Goal: Task Accomplishment & Management: Complete application form

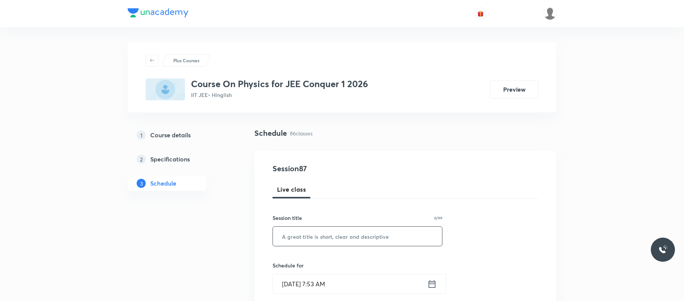
click at [337, 230] on input "text" at bounding box center [357, 236] width 169 height 19
paste input "Thermodynamics 05"
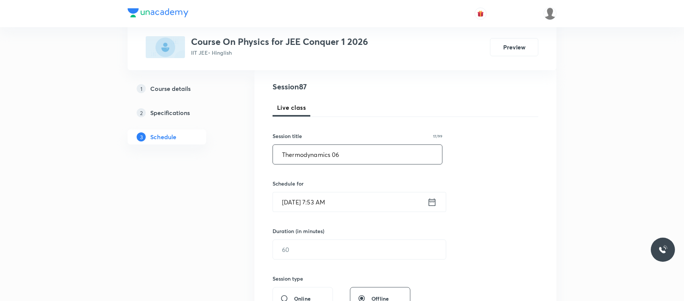
scroll to position [83, 0]
type input "Thermodynamics 06"
click at [364, 197] on input "Sep 2, 2025, 7:53 AM" at bounding box center [350, 200] width 154 height 19
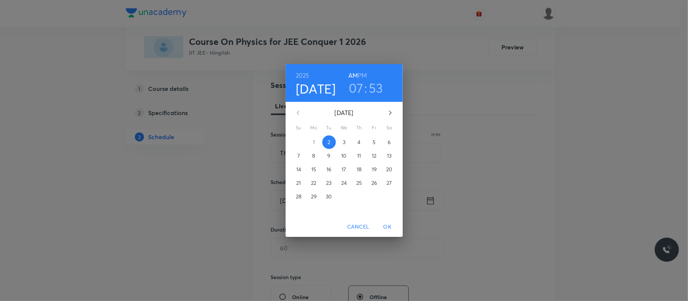
click at [360, 89] on h3 "07" at bounding box center [356, 88] width 15 height 16
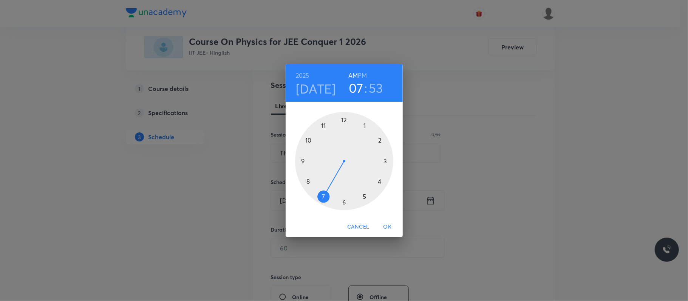
click at [309, 140] on div at bounding box center [344, 161] width 98 height 98
click at [344, 120] on div at bounding box center [344, 161] width 98 height 98
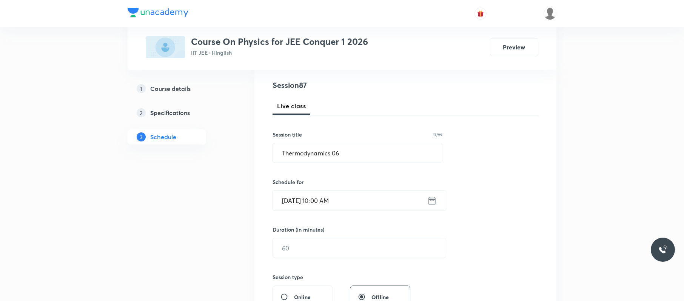
scroll to position [126, 0]
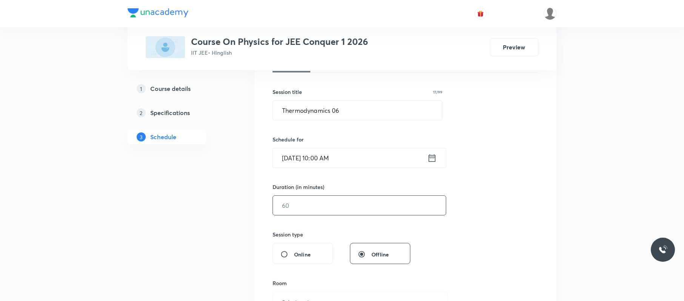
click at [326, 208] on input "text" at bounding box center [359, 205] width 173 height 19
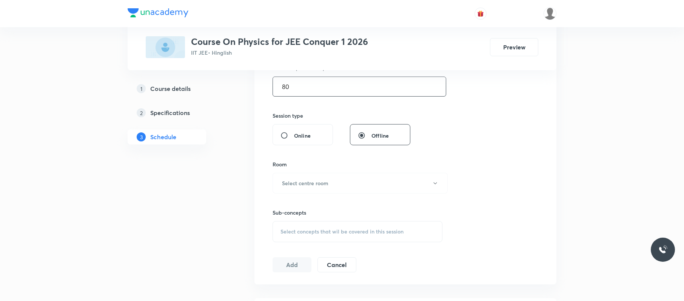
scroll to position [248, 0]
type input "80"
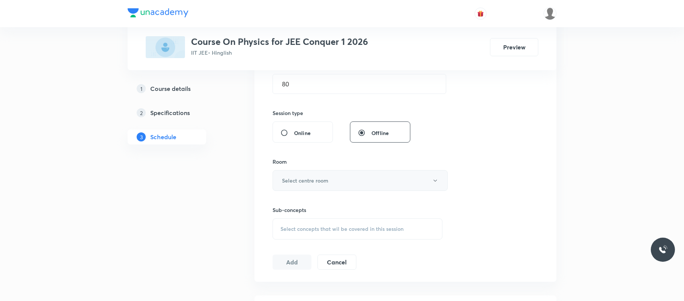
click at [328, 187] on button "Select centre room" at bounding box center [360, 180] width 175 height 21
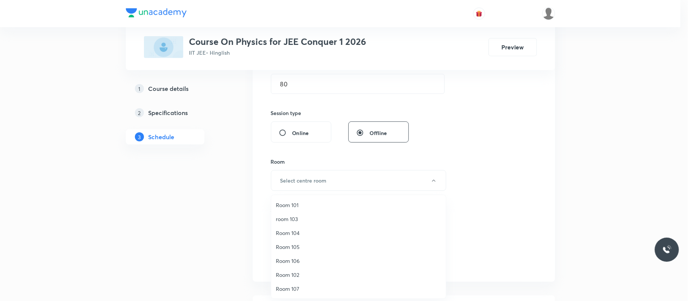
click at [304, 243] on span "Room 105" at bounding box center [358, 247] width 165 height 8
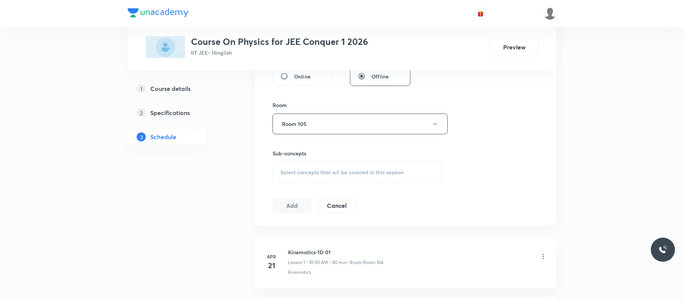
scroll to position [338, 0]
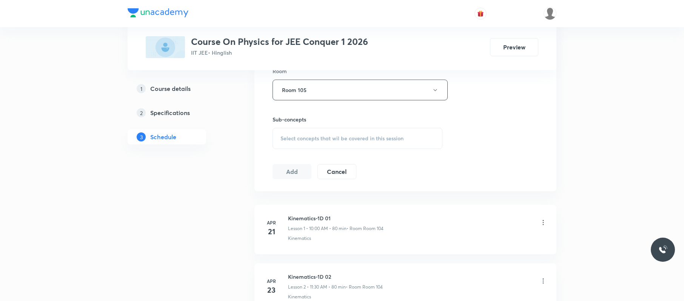
click at [328, 141] on span "Select concepts that wil be covered in this session" at bounding box center [342, 139] width 123 height 6
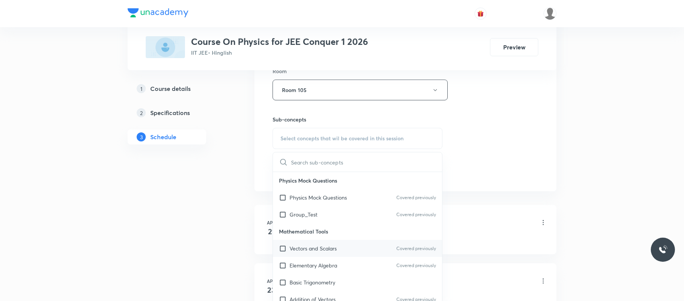
click at [350, 248] on div "Vectors and Scalars Covered previously" at bounding box center [357, 248] width 169 height 17
checkbox input "true"
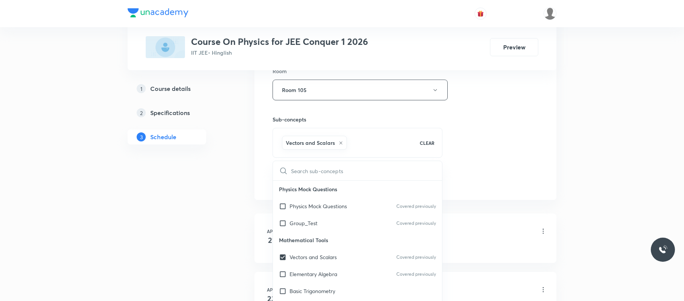
click at [507, 146] on div "Session 87 Live class Session title 17/99 Thermodynamics 06 ​ Schedule for Sep …" at bounding box center [406, 6] width 266 height 363
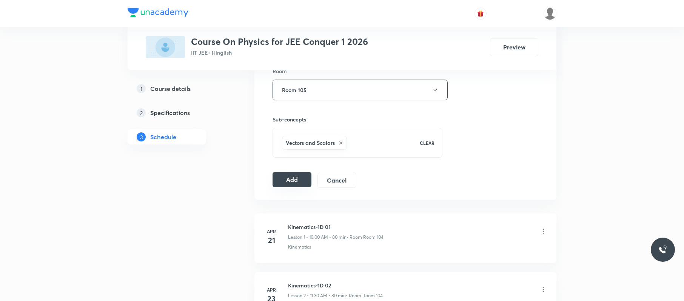
click at [288, 183] on button "Add" at bounding box center [292, 179] width 39 height 15
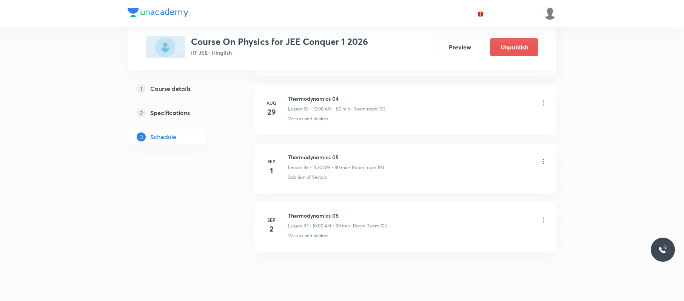
scroll to position [5072, 0]
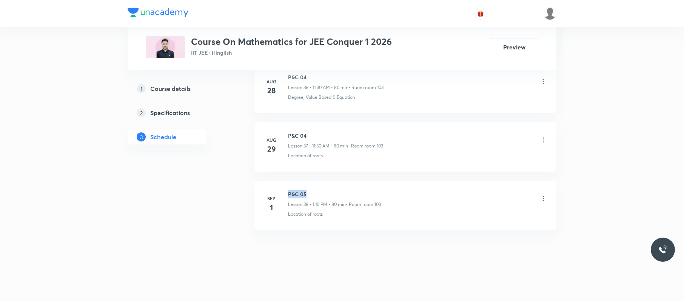
drag, startPoint x: 316, startPoint y: 180, endPoint x: 279, endPoint y: 180, distance: 37.8
copy h6 "P&C 05"
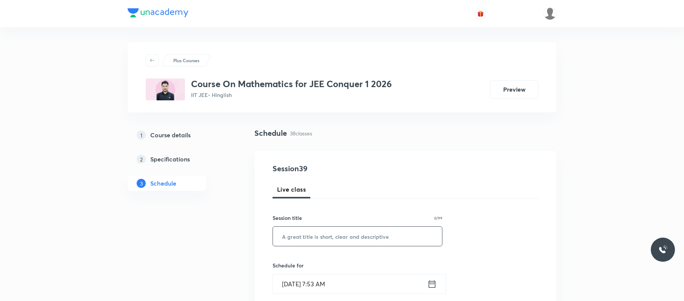
paste input "P&C 05"
click at [346, 236] on input "text" at bounding box center [357, 236] width 169 height 19
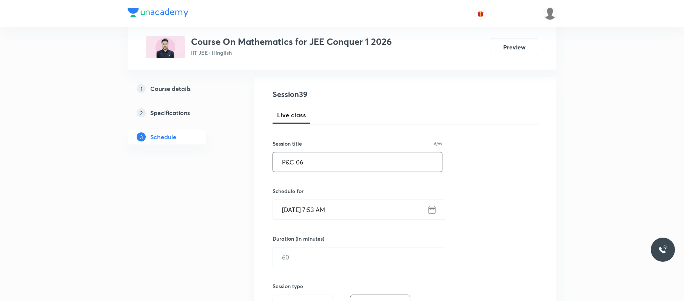
scroll to position [78, 0]
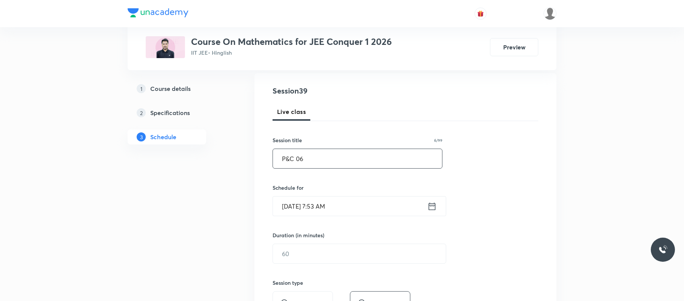
type input "P&C 06"
click at [350, 207] on input "[DATE] 7:53 AM" at bounding box center [350, 206] width 154 height 19
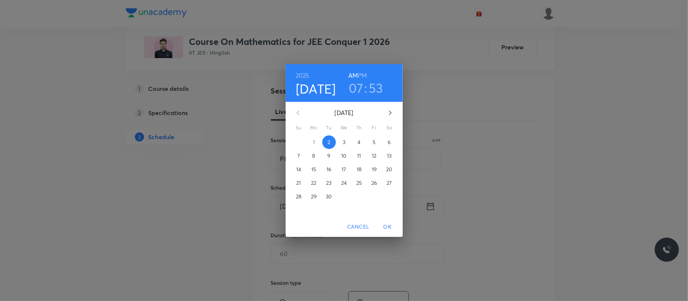
click at [354, 91] on h3 "07" at bounding box center [356, 88] width 15 height 16
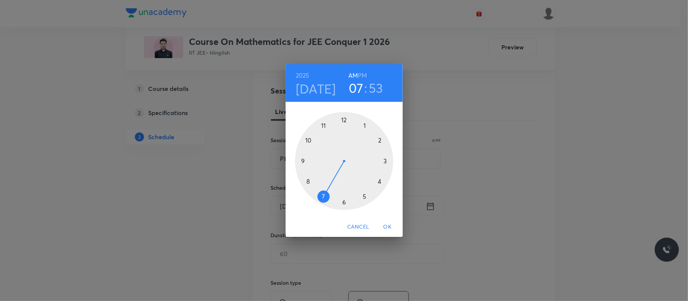
click at [324, 125] on div at bounding box center [344, 161] width 98 height 98
click at [345, 202] on div at bounding box center [344, 161] width 98 height 98
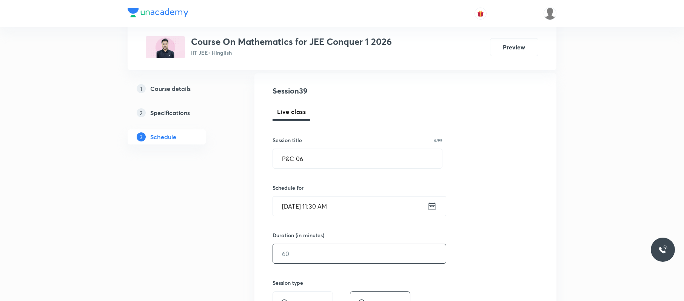
click at [322, 259] on input "text" at bounding box center [359, 253] width 173 height 19
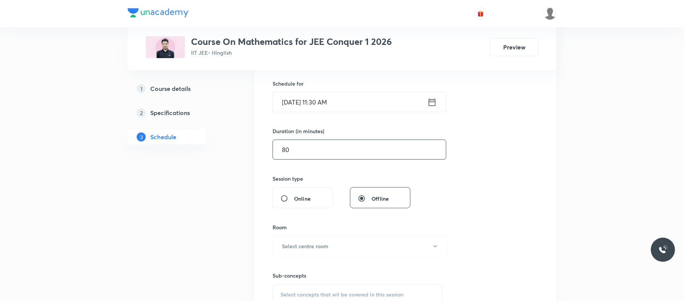
scroll to position [184, 0]
type input "80"
click at [323, 239] on button "Select centre room" at bounding box center [360, 244] width 175 height 21
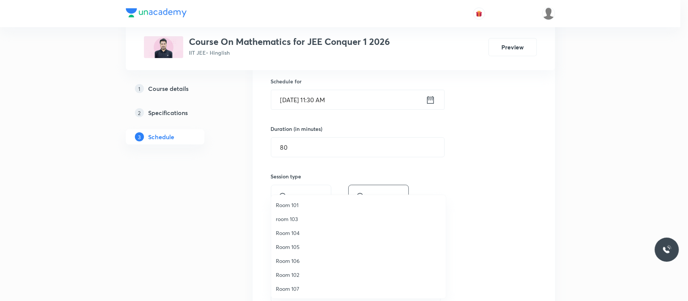
click at [301, 245] on span "Room 105" at bounding box center [358, 247] width 165 height 8
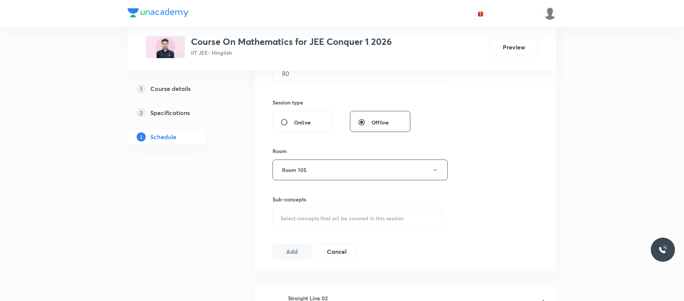
scroll to position [259, 0]
click at [349, 218] on span "Select concepts that wil be covered in this session" at bounding box center [342, 218] width 123 height 6
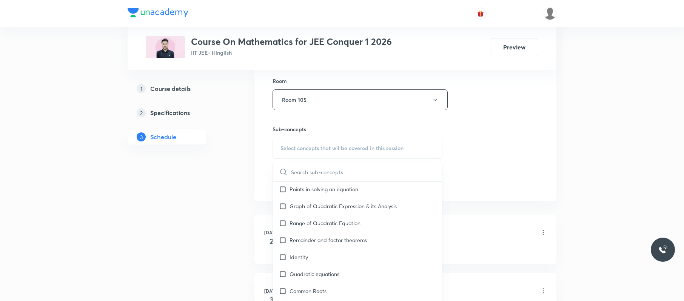
scroll to position [171, 0]
click at [359, 256] on div "Identity" at bounding box center [357, 256] width 169 height 17
checkbox input "true"
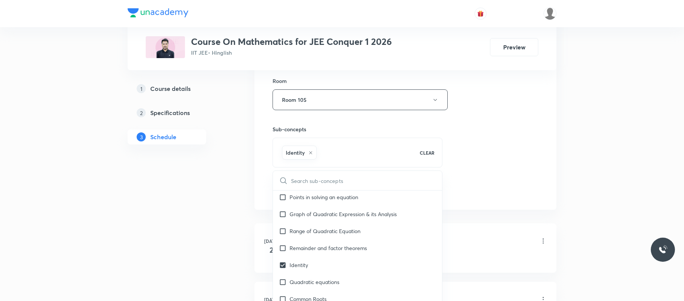
click at [490, 157] on div "Session 39 Live class Session title 6/99 P&C 06 ​ Schedule for Sep 2, 2025, 11:…" at bounding box center [406, 16] width 266 height 363
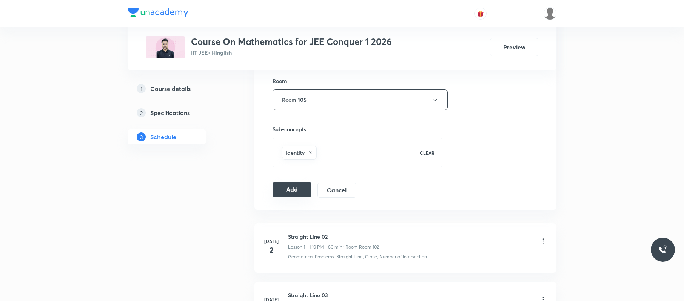
click at [301, 192] on button "Add" at bounding box center [292, 189] width 39 height 15
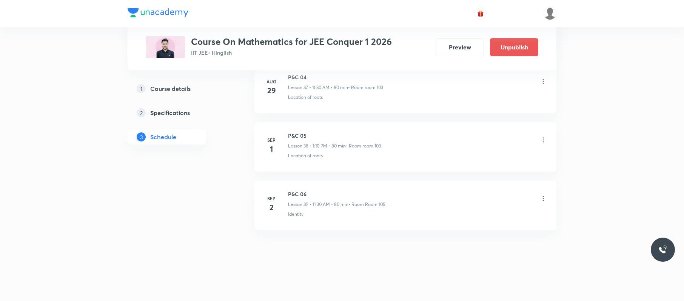
scroll to position [2249, 0]
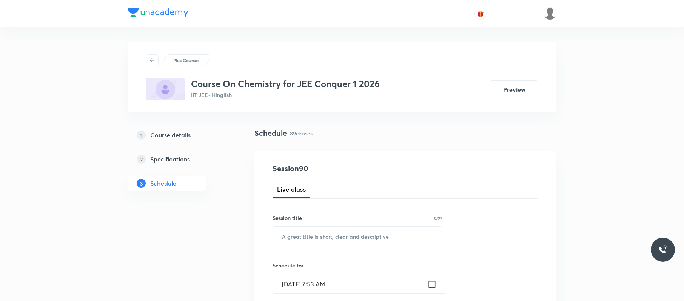
scroll to position [5537, 0]
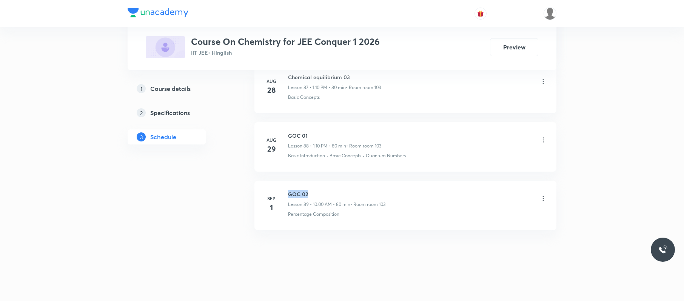
drag, startPoint x: 314, startPoint y: 180, endPoint x: 277, endPoint y: 177, distance: 37.1
copy h6 "GOC 02"
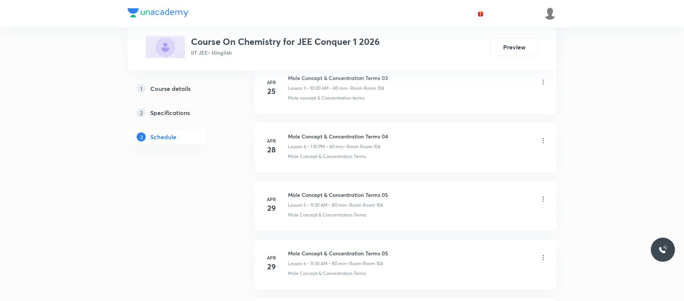
scroll to position [0, 0]
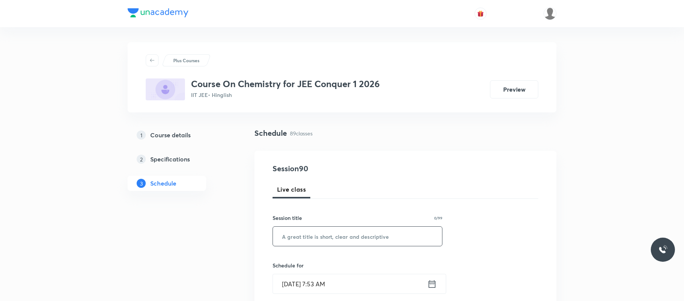
paste input "GOC 02"
click at [353, 233] on input "GOC 02" at bounding box center [357, 236] width 169 height 19
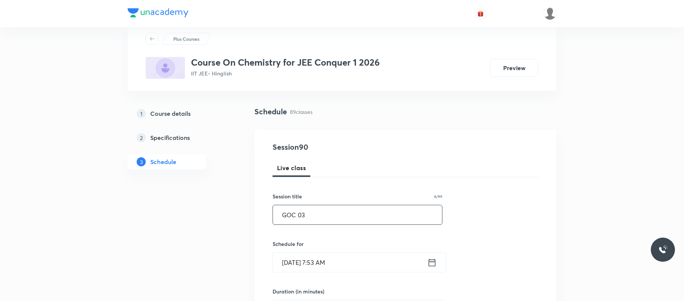
type input "GOC 03"
click at [366, 267] on input "Sep 2, 2025, 7:53 AM" at bounding box center [350, 262] width 154 height 19
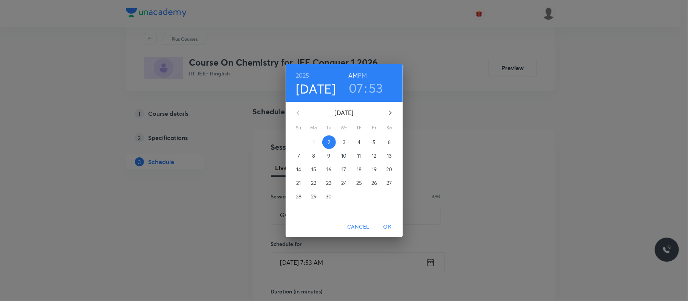
click at [363, 74] on h6 "PM" at bounding box center [362, 75] width 9 height 11
click at [352, 92] on h3 "07" at bounding box center [356, 88] width 15 height 16
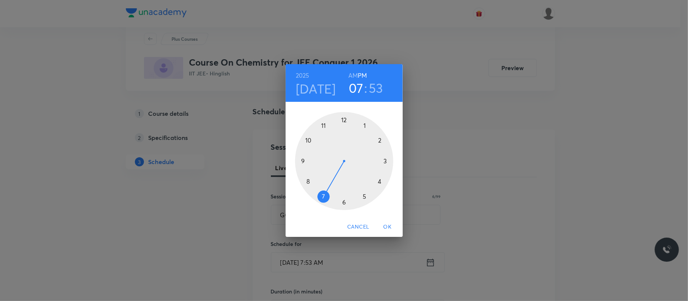
click at [366, 125] on div at bounding box center [344, 161] width 98 height 98
click at [381, 142] on div at bounding box center [344, 161] width 98 height 98
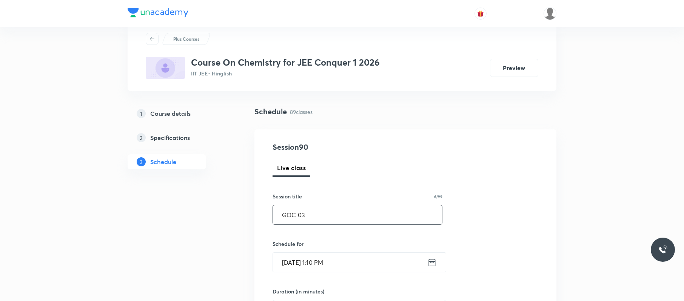
scroll to position [131, 0]
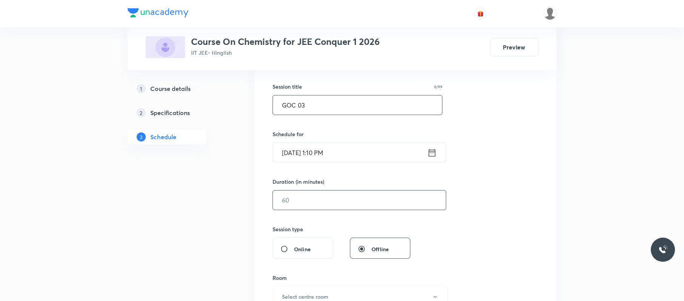
click at [356, 206] on input "text" at bounding box center [359, 200] width 173 height 19
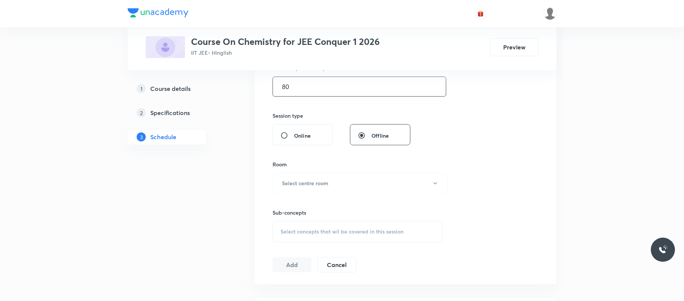
scroll to position [255, 0]
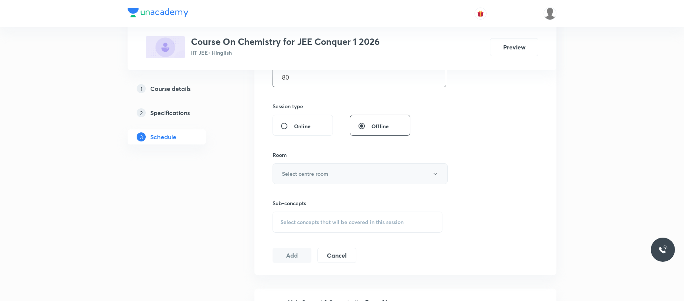
type input "80"
click at [351, 166] on button "Select centre room" at bounding box center [360, 174] width 175 height 21
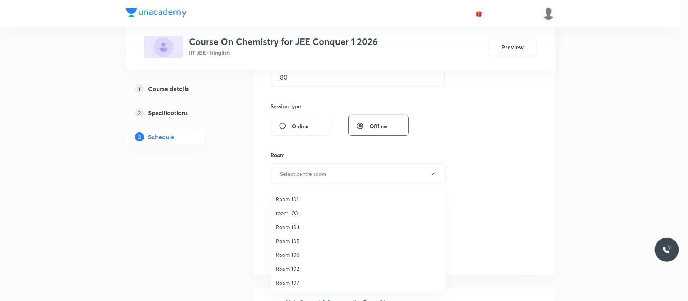
click at [303, 238] on span "Room 105" at bounding box center [358, 241] width 165 height 8
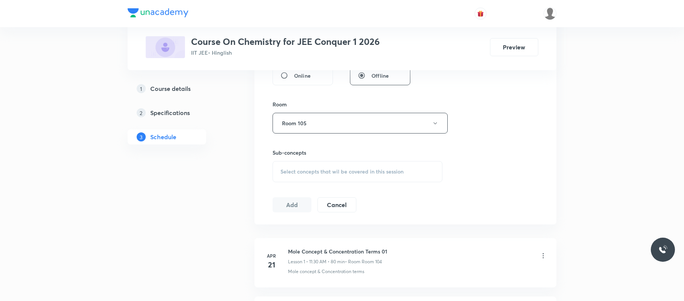
scroll to position [306, 0]
click at [329, 162] on div "Select concepts that wil be covered in this session" at bounding box center [358, 170] width 170 height 21
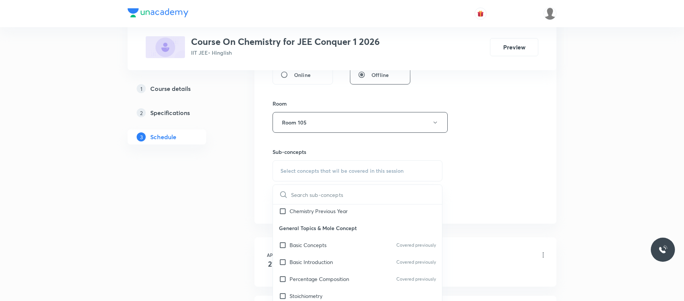
scroll to position [58, 0]
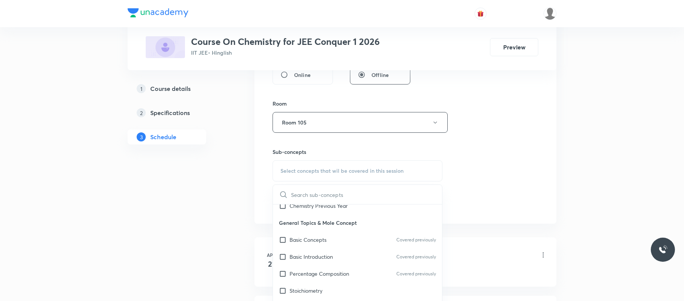
click at [332, 244] on div "Basic Concepts Covered previously" at bounding box center [357, 239] width 169 height 17
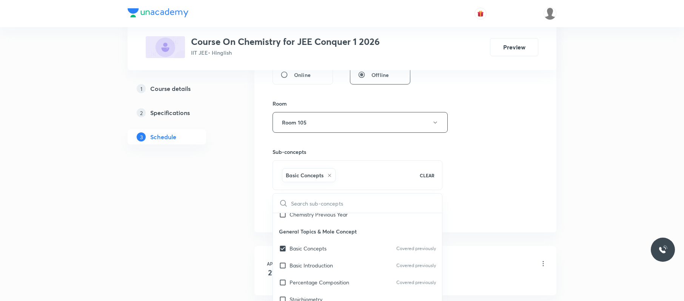
click at [501, 146] on div "Session 90 Live class Session title 6/99 GOC 03 ​ Schedule for Sep 2, 2025, 1:1…" at bounding box center [406, 38] width 266 height 363
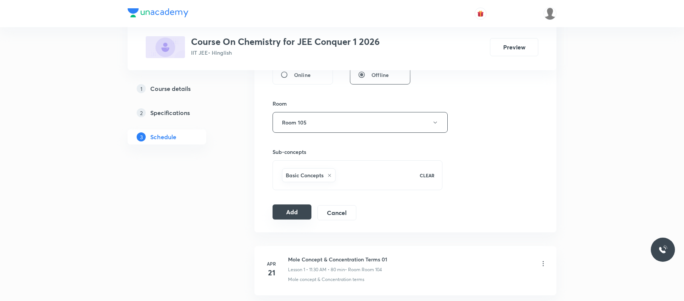
click at [293, 219] on button "Add" at bounding box center [292, 212] width 39 height 15
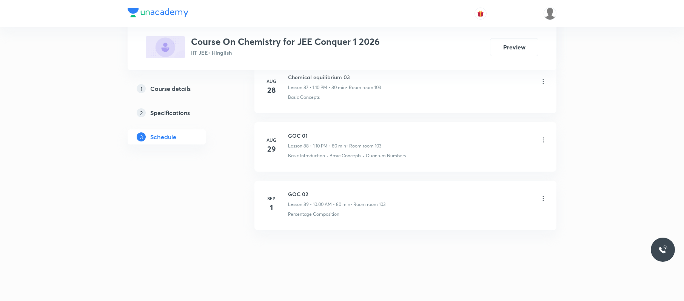
scroll to position [5189, 0]
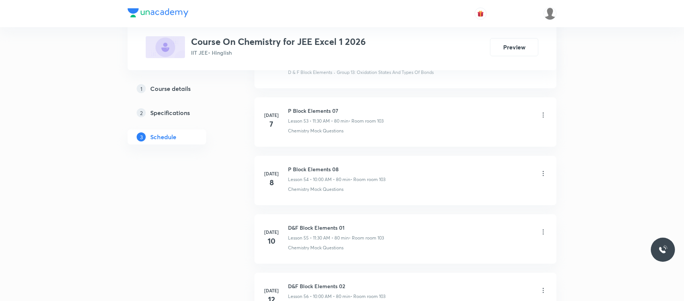
scroll to position [4891, 0]
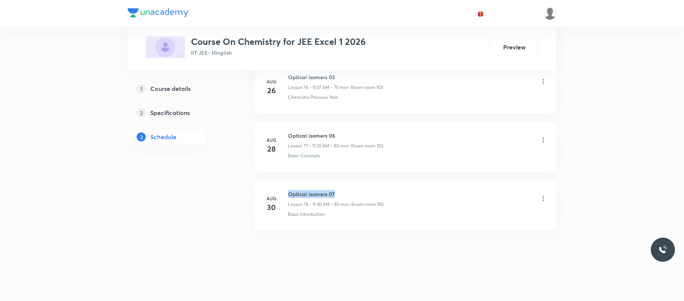
drag, startPoint x: 351, startPoint y: 184, endPoint x: 286, endPoint y: 180, distance: 65.1
copy h6 "Optical isomers 07"
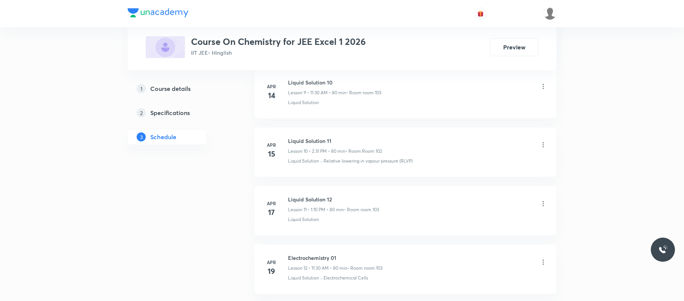
scroll to position [0, 0]
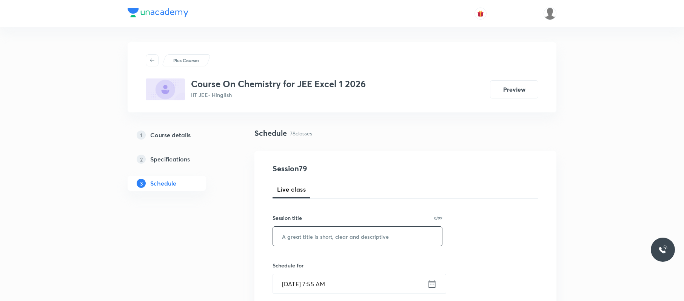
click at [321, 241] on input "text" at bounding box center [357, 236] width 169 height 19
paste input "Optical isomers 07"
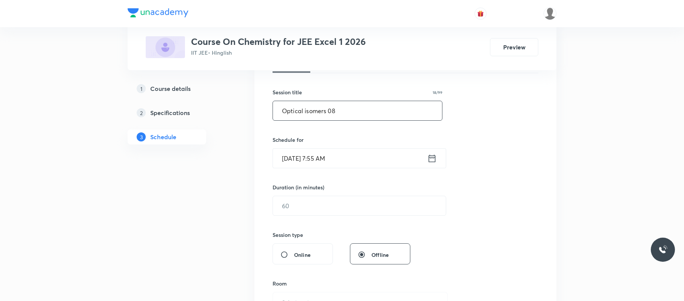
scroll to position [127, 0]
type input "Optical isomers 08"
click at [348, 163] on input "Sep 2, 2025, 7:55 AM" at bounding box center [350, 157] width 154 height 19
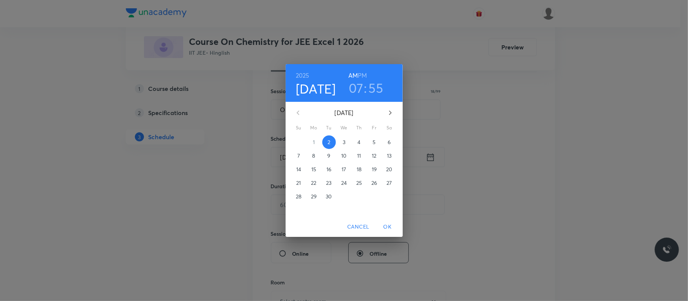
click at [356, 85] on h3 "07" at bounding box center [356, 88] width 15 height 16
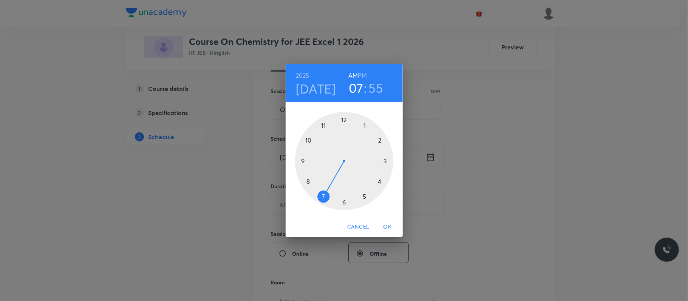
click at [307, 140] on div at bounding box center [344, 161] width 98 height 98
click at [345, 121] on div at bounding box center [344, 161] width 98 height 98
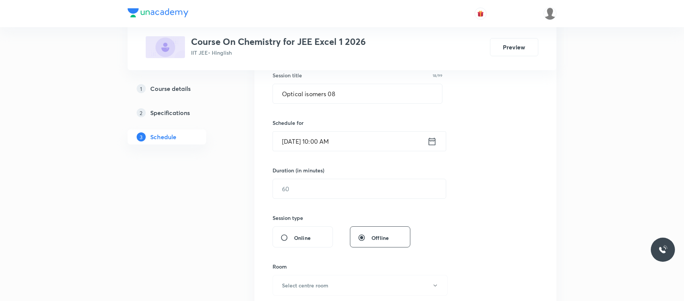
scroll to position [144, 0]
click at [327, 184] on input "text" at bounding box center [359, 187] width 173 height 19
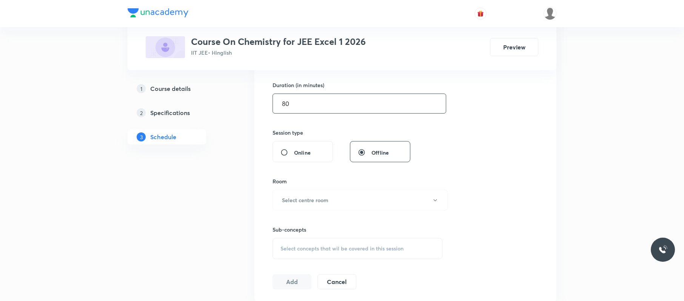
scroll to position [230, 0]
type input "80"
click at [326, 196] on h6 "Select centre room" at bounding box center [305, 198] width 46 height 8
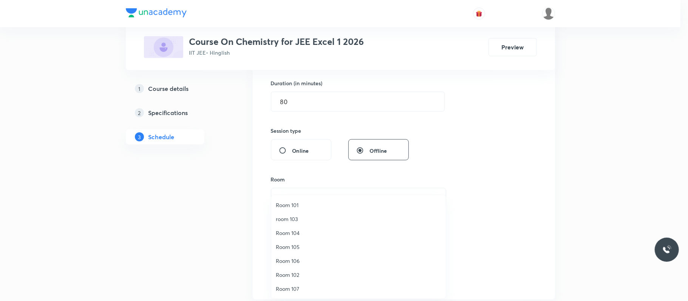
click at [304, 216] on span "room 103" at bounding box center [358, 219] width 165 height 8
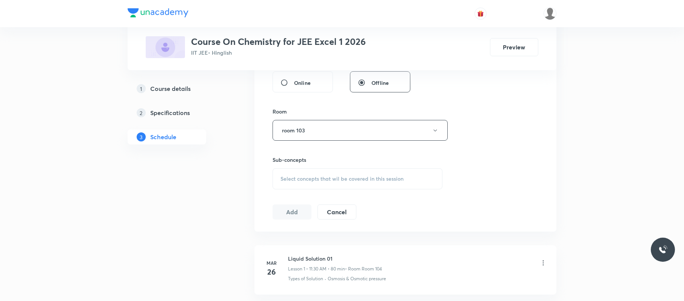
scroll to position [298, 0]
click at [329, 177] on span "Select concepts that wil be covered in this session" at bounding box center [342, 179] width 123 height 6
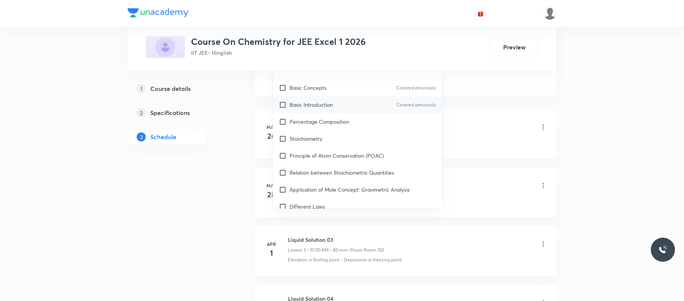
scroll to position [83, 0]
click at [343, 187] on p "Application of Mole Concept: Gravimetric Analysis" at bounding box center [350, 189] width 120 height 8
checkbox input "true"
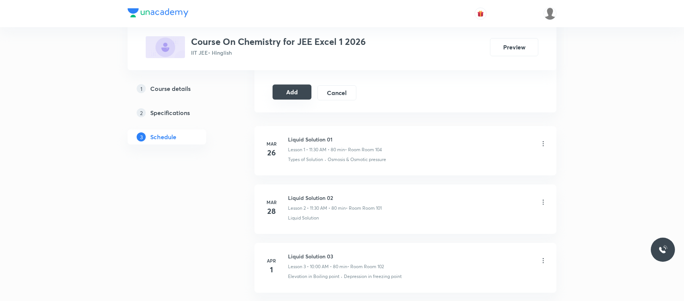
click at [295, 97] on button "Add" at bounding box center [292, 92] width 39 height 15
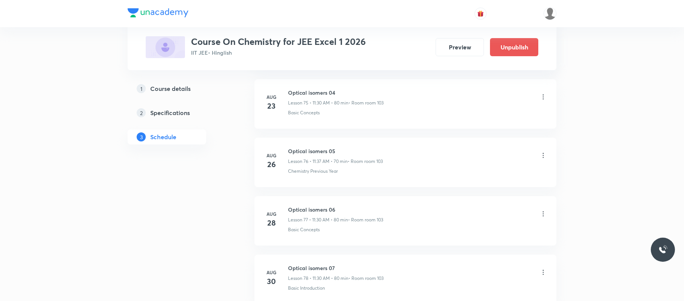
scroll to position [4602, 0]
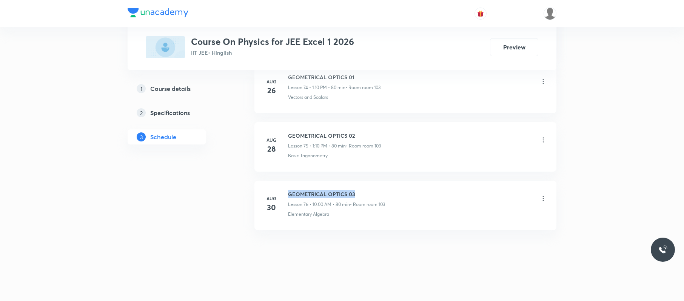
drag, startPoint x: 367, startPoint y: 184, endPoint x: 289, endPoint y: 176, distance: 78.2
copy h6 "GEOMETRICAL OPTICS 03"
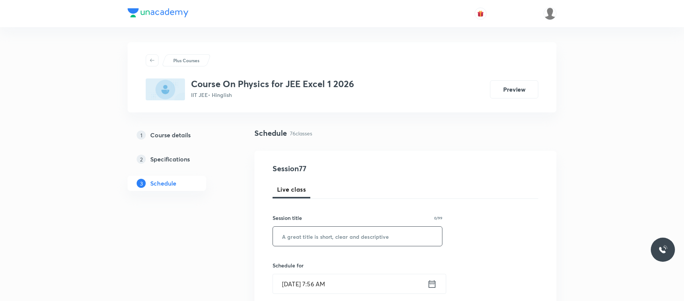
click at [349, 236] on input "text" at bounding box center [357, 236] width 169 height 19
paste input "GEOMETRICAL OPTICS 03"
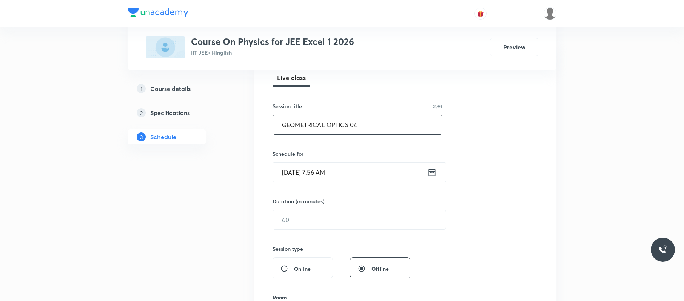
scroll to position [113, 0]
type input "GEOMETRICAL OPTICS 04"
click at [362, 171] on input "[DATE] 7:56 AM" at bounding box center [350, 171] width 154 height 19
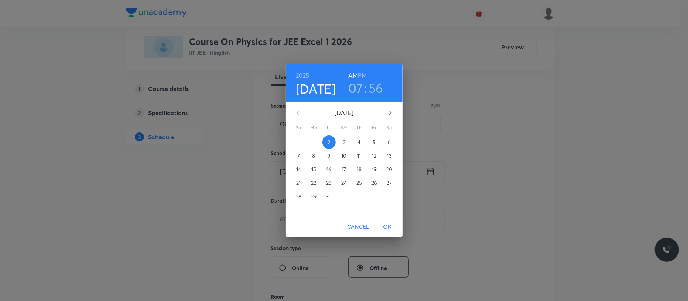
click at [358, 85] on h3 "07" at bounding box center [355, 88] width 15 height 16
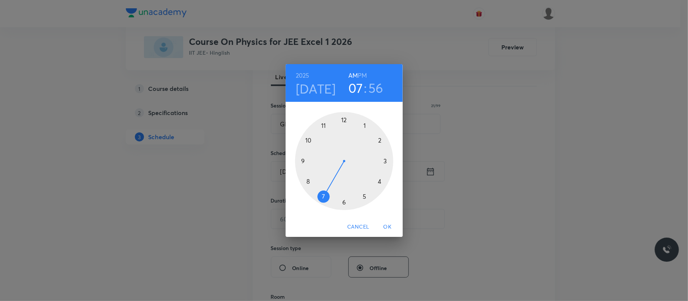
click at [322, 124] on div at bounding box center [344, 161] width 98 height 98
click at [344, 198] on div at bounding box center [344, 161] width 98 height 98
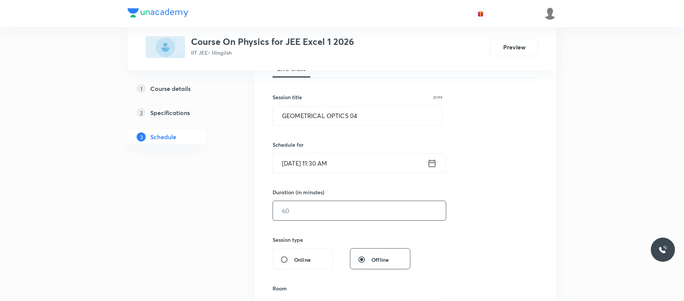
scroll to position [122, 0]
click at [341, 210] on input "text" at bounding box center [359, 210] width 173 height 19
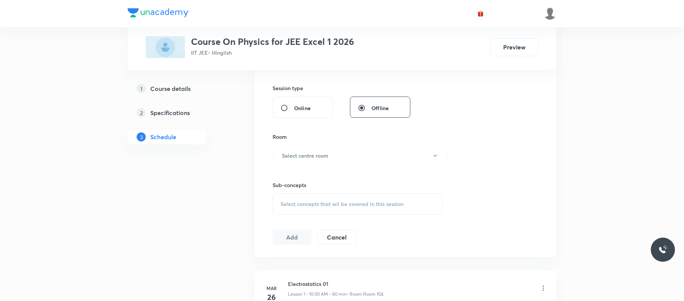
scroll to position [273, 0]
type input "80"
click at [356, 153] on button "Select centre room" at bounding box center [360, 155] width 175 height 21
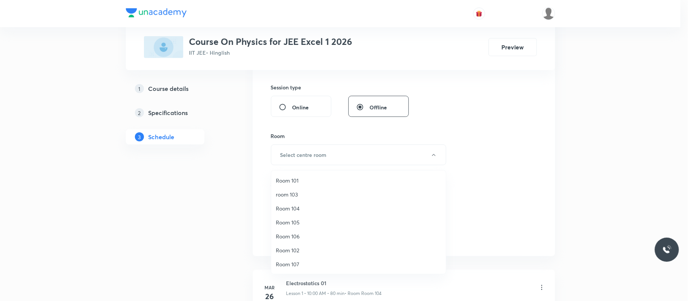
click at [292, 195] on span "room 103" at bounding box center [358, 195] width 165 height 8
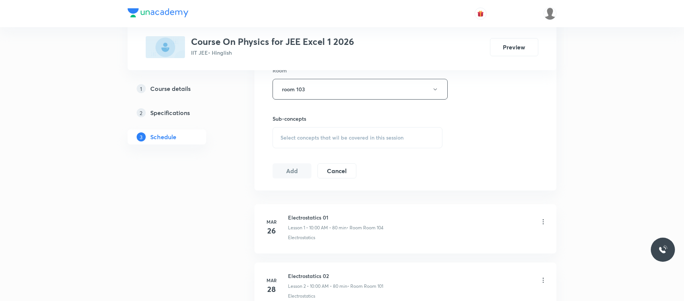
scroll to position [341, 0]
click at [327, 135] on span "Select concepts that wil be covered in this session" at bounding box center [342, 136] width 123 height 6
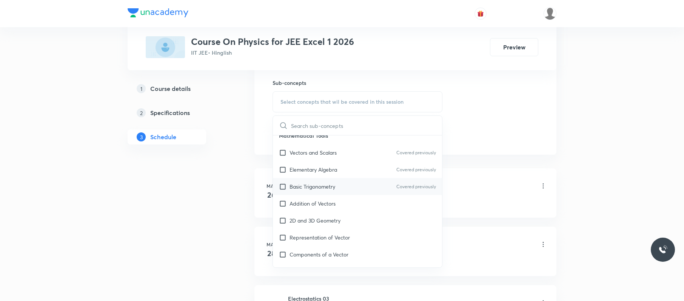
scroll to position [60, 0]
click at [323, 242] on div "Representation of Vector" at bounding box center [357, 237] width 169 height 17
checkbox input "true"
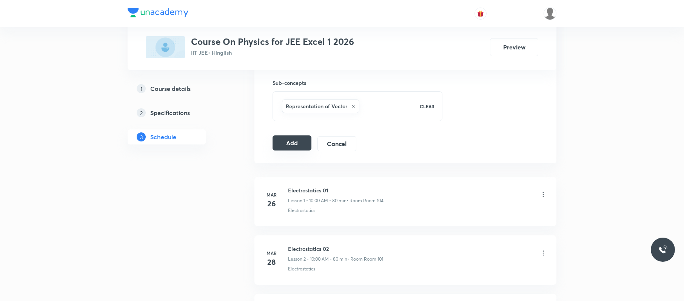
click at [292, 143] on button "Add" at bounding box center [292, 143] width 39 height 15
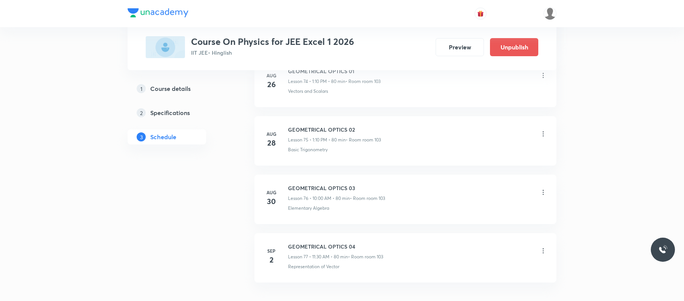
scroll to position [4483, 0]
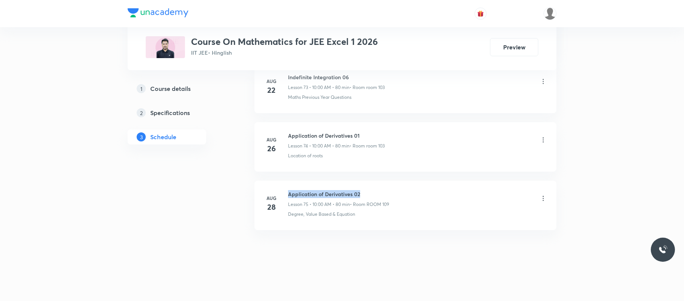
drag, startPoint x: 375, startPoint y: 187, endPoint x: 288, endPoint y: 184, distance: 86.1
click at [288, 184] on li "Aug 28 Application of Derivatives 02 Lesson 75 • 10:00 AM • 80 min • Room ROOM …" at bounding box center [406, 205] width 302 height 49
copy h6 "Application of Derivatives 02"
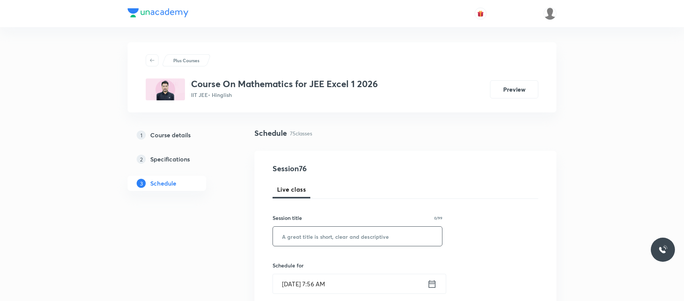
paste input "Application of Derivatives 02"
click at [342, 235] on input "Application of Derivatives 02" at bounding box center [357, 236] width 169 height 19
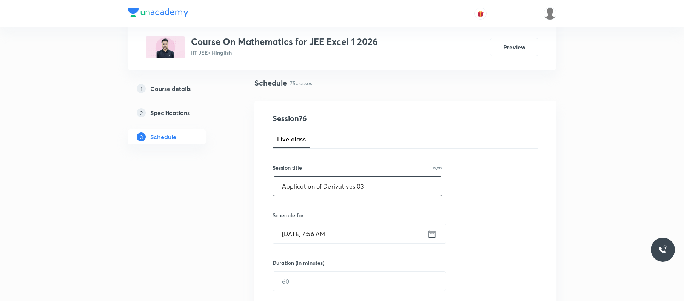
scroll to position [54, 0]
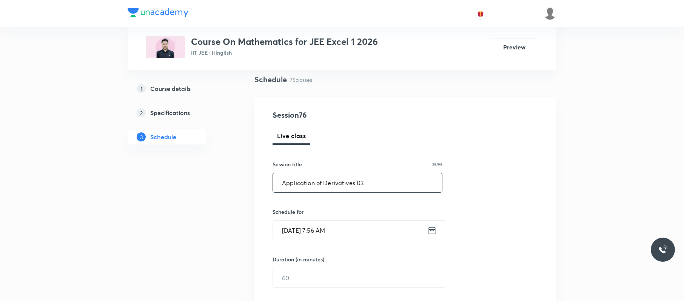
type input "Application of Derivatives 03"
click at [376, 228] on input "Sep 2, 2025, 7:56 AM" at bounding box center [350, 230] width 154 height 19
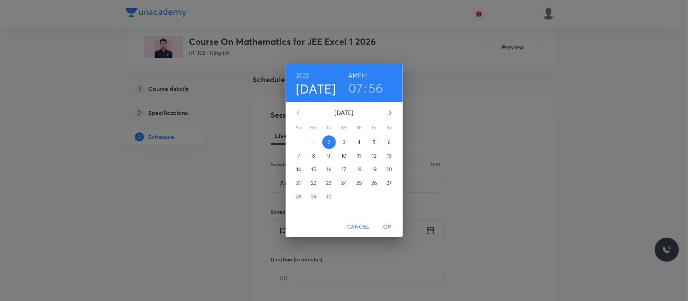
click at [364, 71] on h6 "PM" at bounding box center [362, 75] width 9 height 11
click at [348, 91] on h3 "07" at bounding box center [355, 88] width 15 height 16
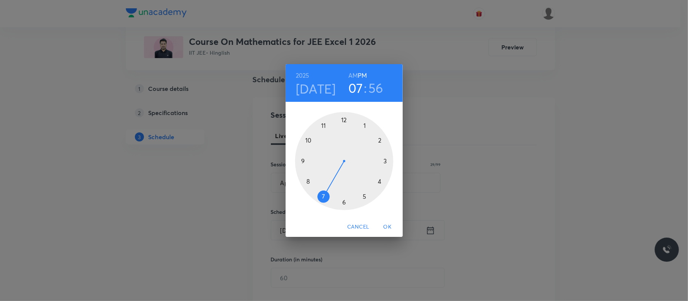
click at [367, 124] on div at bounding box center [344, 161] width 98 height 98
click at [381, 139] on div at bounding box center [344, 161] width 98 height 98
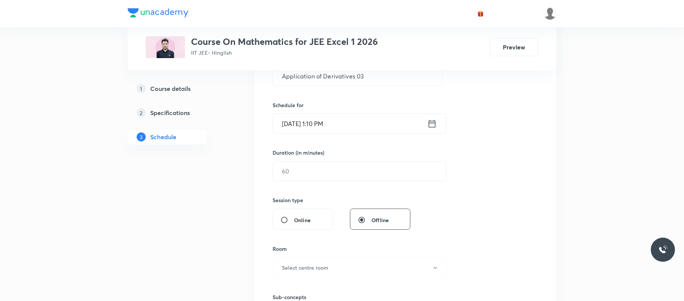
scroll to position [161, 0]
click at [346, 162] on input "text" at bounding box center [359, 170] width 173 height 19
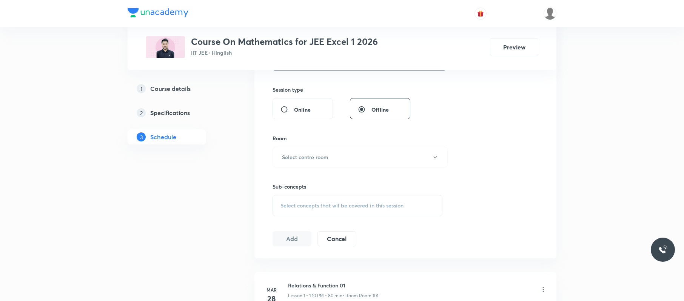
scroll to position [272, 0]
type input "80"
click at [346, 162] on button "Select centre room" at bounding box center [360, 156] width 175 height 21
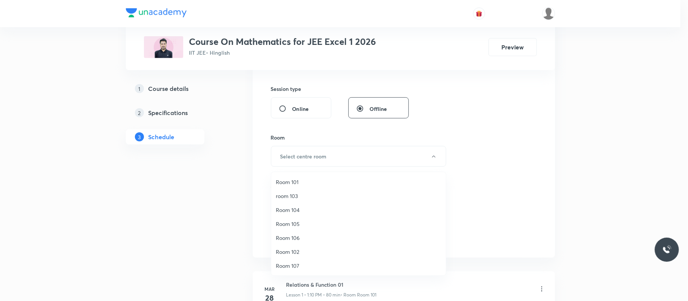
click at [304, 191] on li "room 103" at bounding box center [358, 196] width 174 height 14
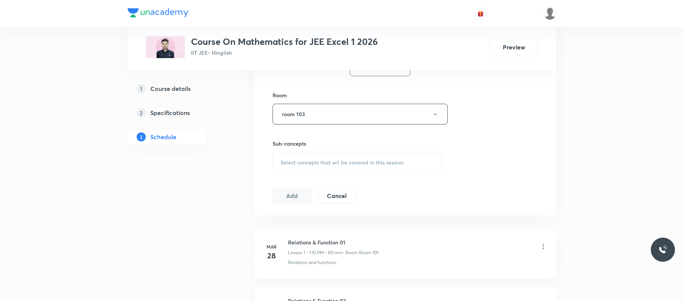
scroll to position [316, 0]
click at [363, 162] on span "Select concepts that wil be covered in this session" at bounding box center [342, 161] width 123 height 6
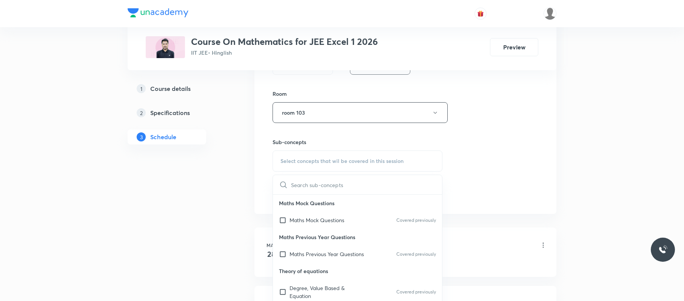
scroll to position [347, 0]
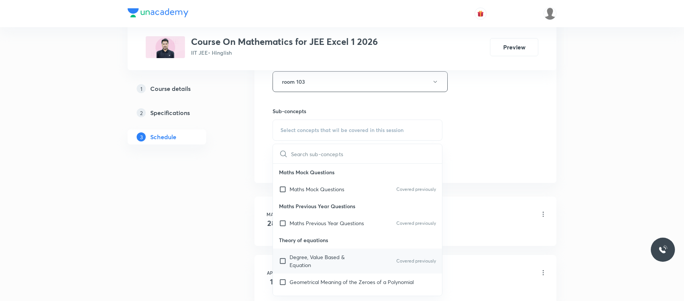
click at [335, 262] on p "Degree, Value Based & Equation" at bounding box center [328, 261] width 76 height 16
checkbox input "true"
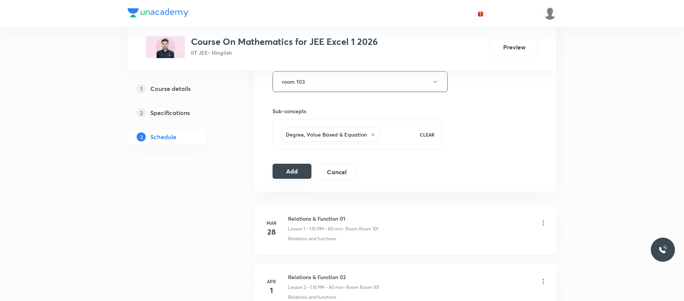
click at [288, 172] on button "Add" at bounding box center [292, 171] width 39 height 15
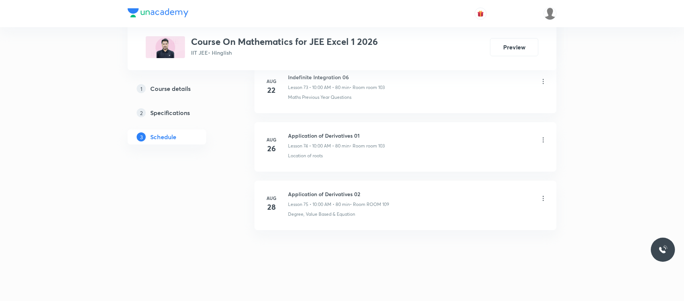
scroll to position [4347, 0]
drag, startPoint x: 384, startPoint y: 179, endPoint x: 286, endPoint y: 182, distance: 98.2
copy h6 "Indefinite Integration 07"
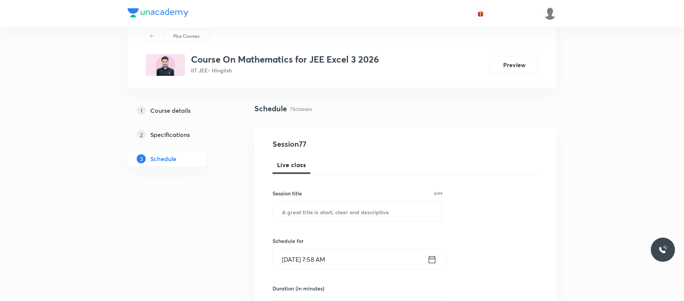
scroll to position [29, 0]
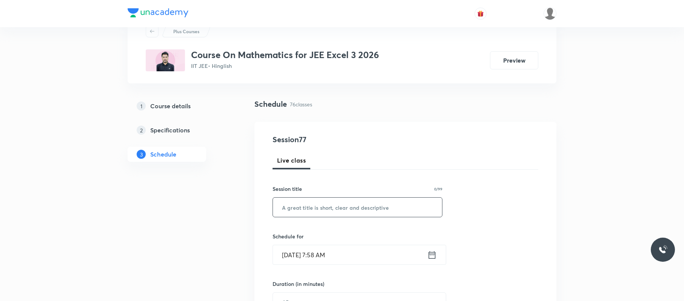
paste input "Indefinite Integration 07"
click at [309, 206] on input "Indefinite Integration 07" at bounding box center [357, 207] width 169 height 19
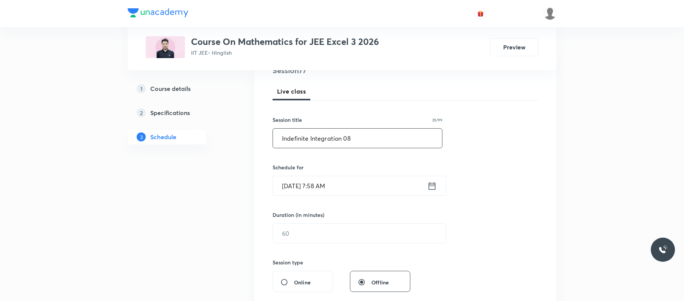
type input "Indefinite Integration 08"
click at [346, 187] on input "[DATE] 7:58 AM" at bounding box center [350, 185] width 154 height 19
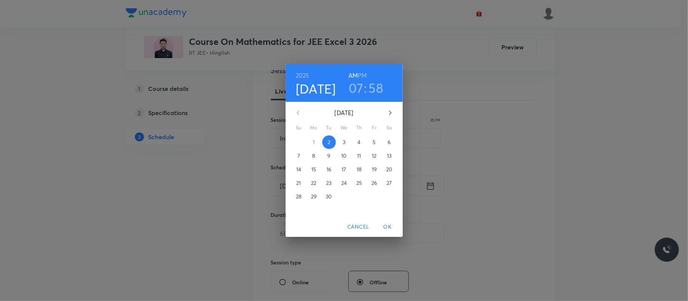
click at [358, 81] on h3 "07" at bounding box center [356, 88] width 15 height 16
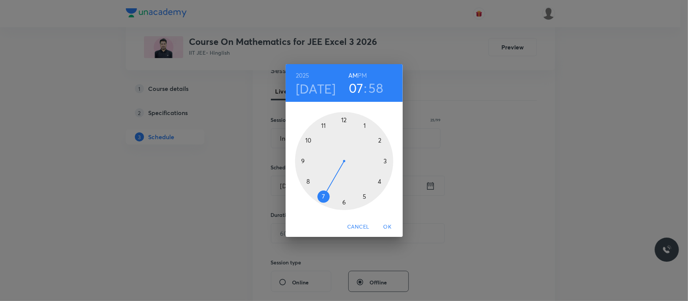
click at [309, 139] on div at bounding box center [344, 161] width 98 height 98
click at [344, 121] on div at bounding box center [344, 161] width 98 height 98
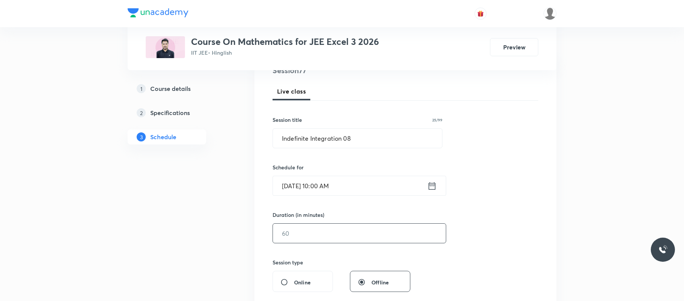
click at [331, 230] on input "text" at bounding box center [359, 233] width 173 height 19
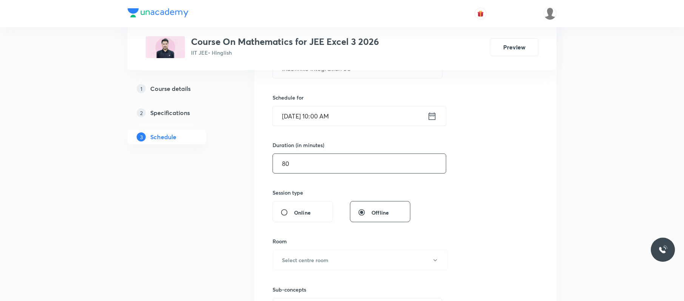
scroll to position [168, 0]
type input "80"
click at [325, 263] on h6 "Select centre room" at bounding box center [305, 260] width 46 height 8
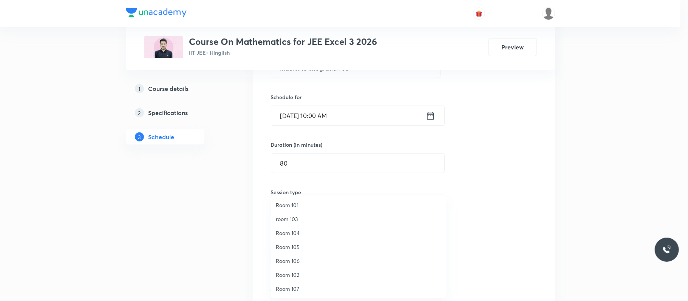
click at [301, 260] on span "Room 106" at bounding box center [358, 261] width 165 height 8
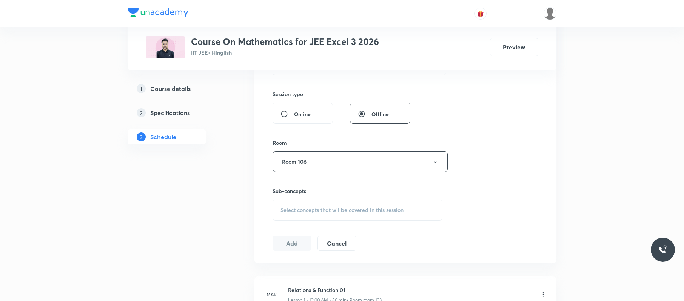
scroll to position [268, 0]
click at [390, 204] on div "Select concepts that wil be covered in this session" at bounding box center [358, 209] width 170 height 21
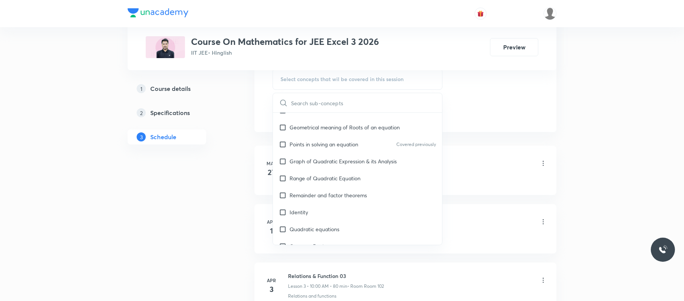
scroll to position [147, 0]
click at [390, 204] on div "Identity" at bounding box center [357, 211] width 169 height 17
checkbox input "true"
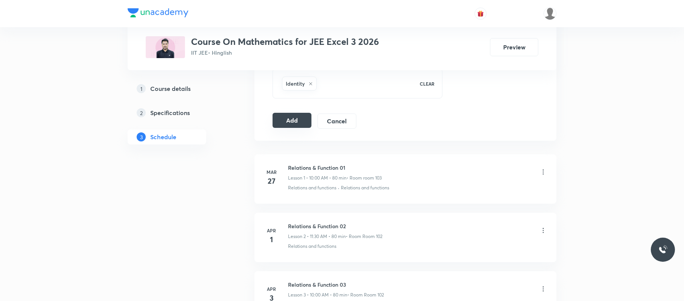
click at [297, 122] on button "Add" at bounding box center [292, 120] width 39 height 15
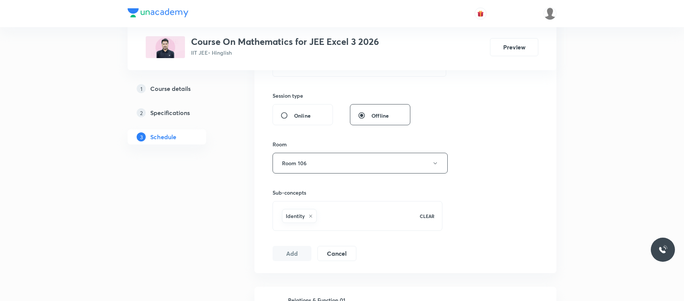
scroll to position [265, 0]
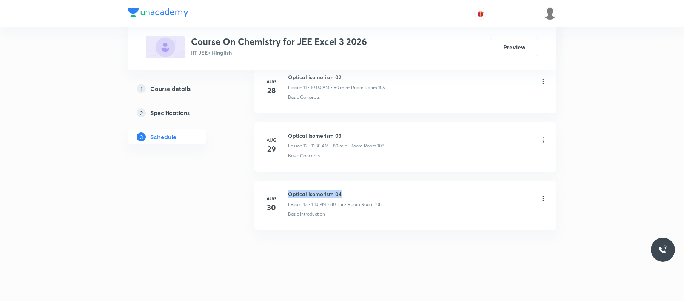
drag, startPoint x: 343, startPoint y: 183, endPoint x: 289, endPoint y: 179, distance: 54.2
copy h6 "Optical isomerism 04"
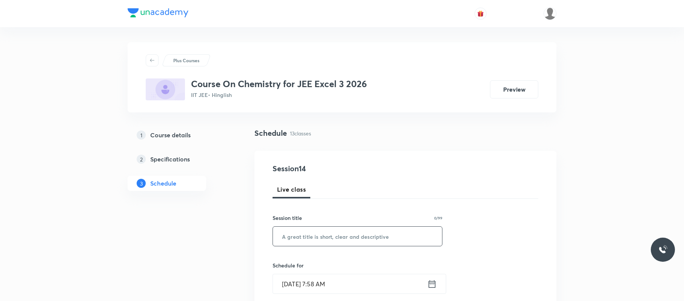
paste input "Optical isomerism 04"
click at [389, 239] on input "Optical isomerism 04" at bounding box center [357, 236] width 169 height 19
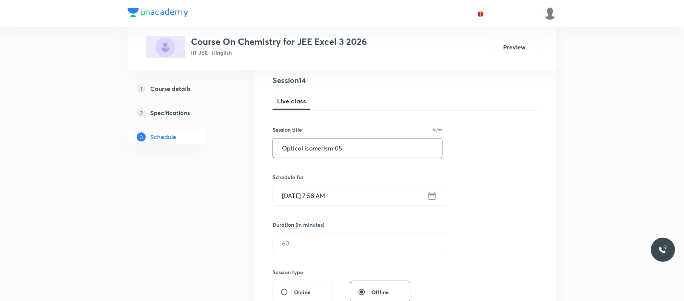
scroll to position [89, 0]
type input "Optical isomerism 05"
click at [375, 195] on input "[DATE] 7:58 AM" at bounding box center [350, 194] width 154 height 19
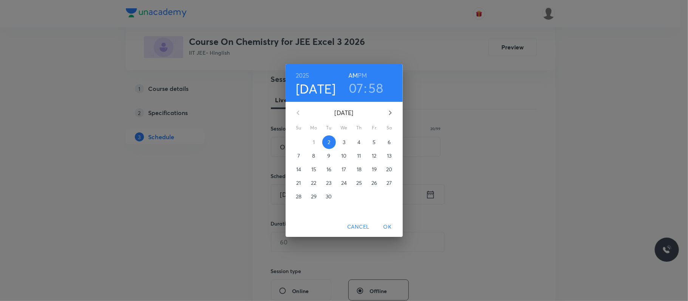
click at [351, 86] on h3 "07" at bounding box center [356, 88] width 15 height 16
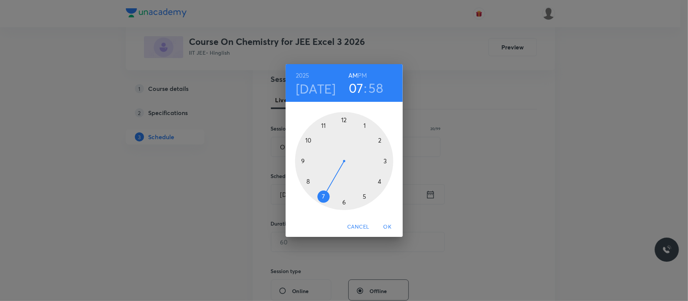
click at [323, 124] on div at bounding box center [344, 161] width 98 height 98
click at [344, 202] on div at bounding box center [344, 161] width 98 height 98
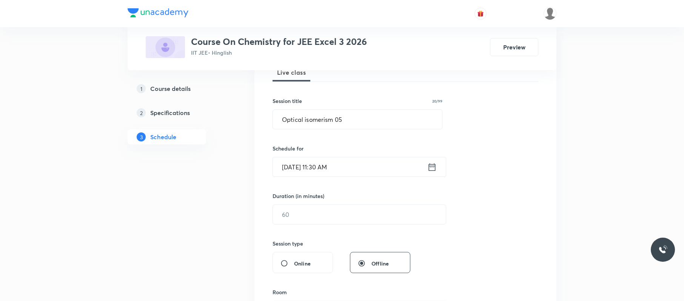
scroll to position [118, 0]
click at [347, 215] on input "text" at bounding box center [359, 213] width 173 height 19
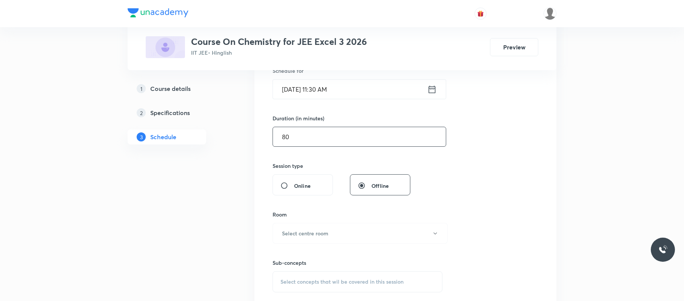
scroll to position [207, 0]
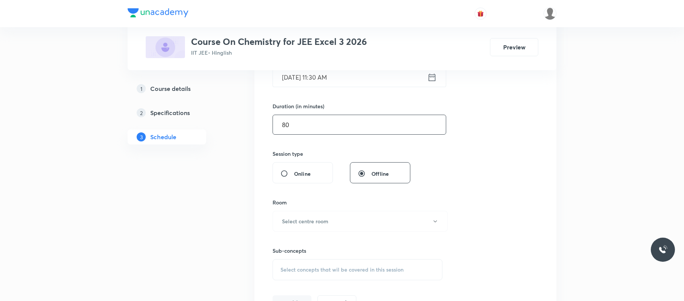
type input "80"
click at [347, 215] on button "Select centre room" at bounding box center [360, 221] width 175 height 21
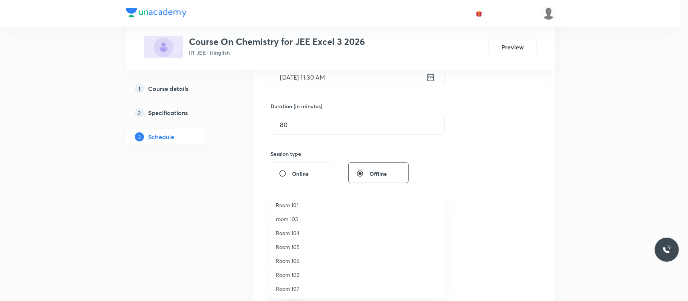
click at [303, 260] on span "Room 106" at bounding box center [358, 261] width 165 height 8
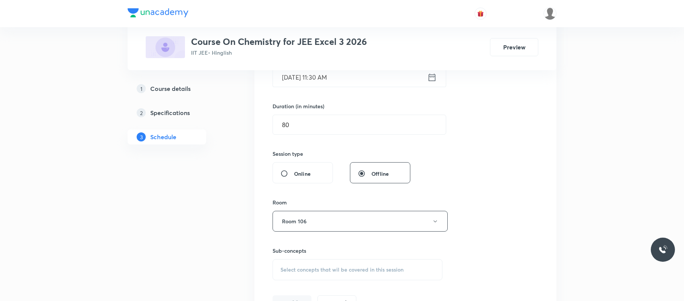
click at [350, 271] on span "Select concepts that wil be covered in this session" at bounding box center [342, 270] width 123 height 6
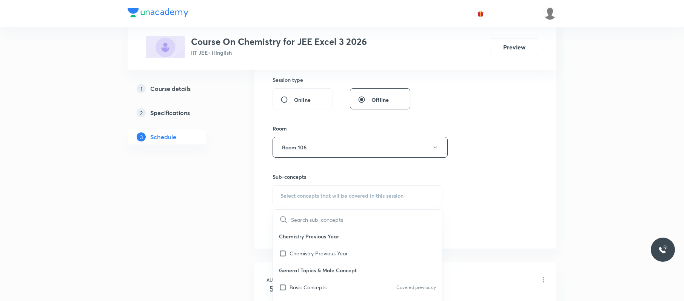
scroll to position [38, 0]
click at [345, 281] on div "Basic Concepts Covered previously" at bounding box center [357, 285] width 169 height 17
checkbox input "true"
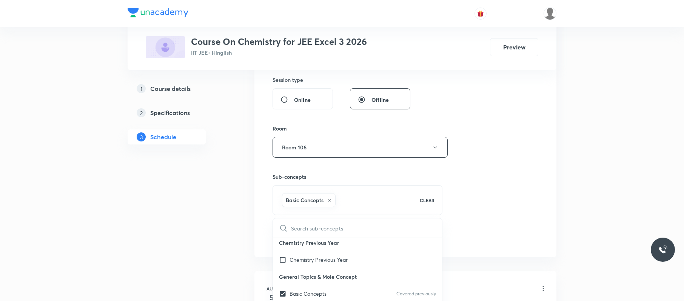
click at [484, 228] on div "Session 14 Live class Session title 20/99 Optical isomerism 05 ​ Schedule for S…" at bounding box center [406, 63] width 266 height 363
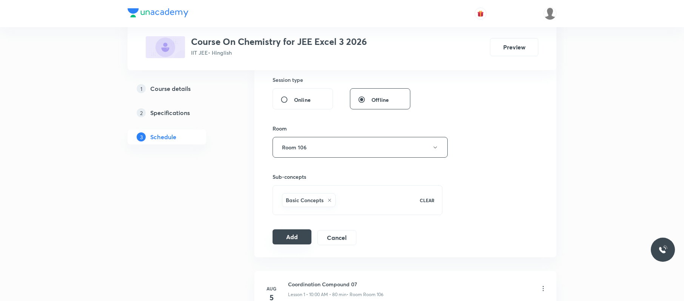
click at [288, 242] on button "Add" at bounding box center [292, 237] width 39 height 15
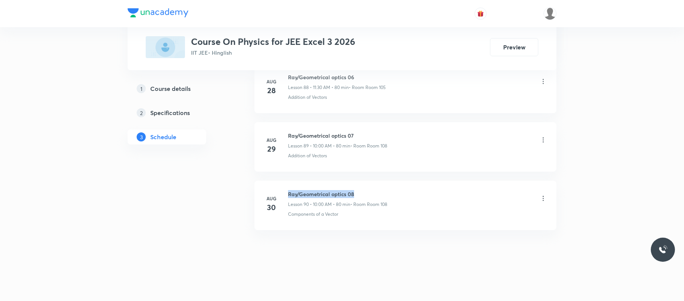
drag, startPoint x: 372, startPoint y: 177, endPoint x: 288, endPoint y: 178, distance: 83.5
copy h6 "Ray/Geometrical optics 08"
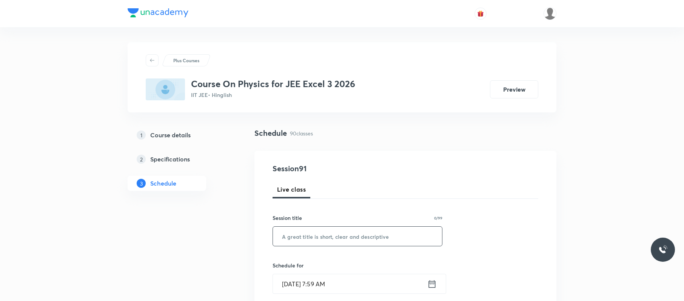
click at [352, 233] on input "text" at bounding box center [357, 236] width 169 height 19
paste input "Ray/Geometrical optics 08"
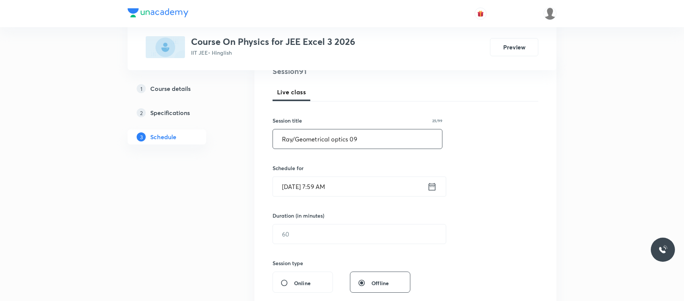
type input "Ray/Geometrical optics 09"
click at [362, 191] on input "[DATE] 7:59 AM" at bounding box center [350, 186] width 154 height 19
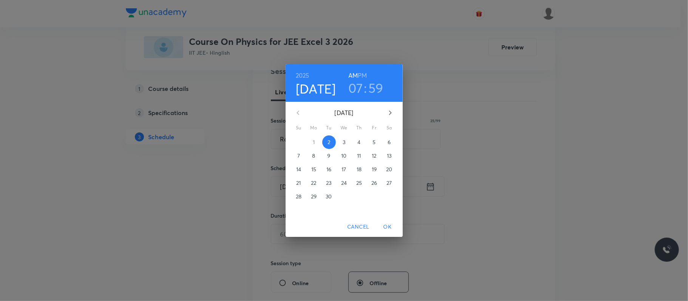
click at [361, 72] on h6 "PM" at bounding box center [362, 75] width 9 height 11
click at [361, 88] on h3 "07" at bounding box center [355, 88] width 15 height 16
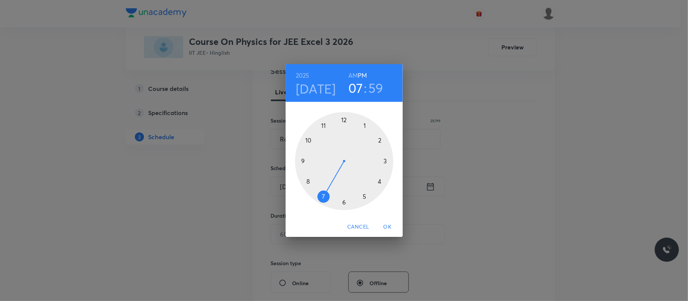
click at [366, 122] on div at bounding box center [344, 161] width 98 height 98
click at [379, 141] on div at bounding box center [344, 161] width 98 height 98
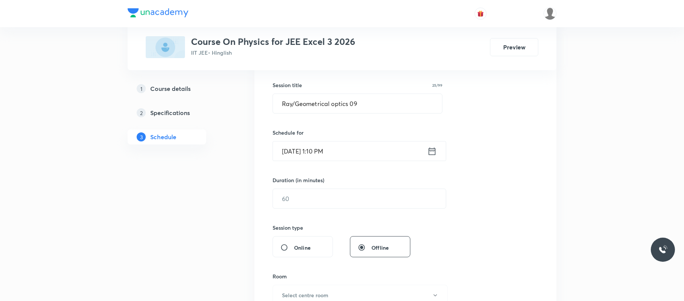
scroll to position [134, 0]
click at [345, 194] on input "text" at bounding box center [359, 197] width 173 height 19
type input "9"
type input "0"
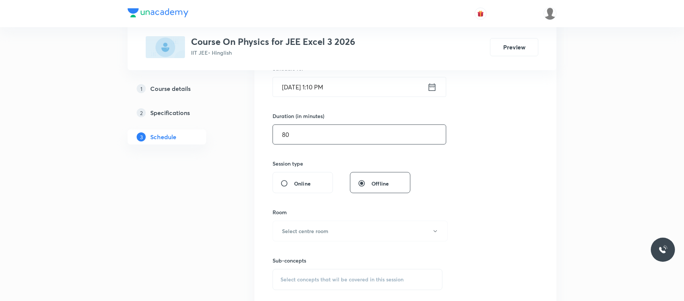
scroll to position [198, 0]
type input "80"
click at [345, 230] on button "Select centre room" at bounding box center [360, 230] width 175 height 21
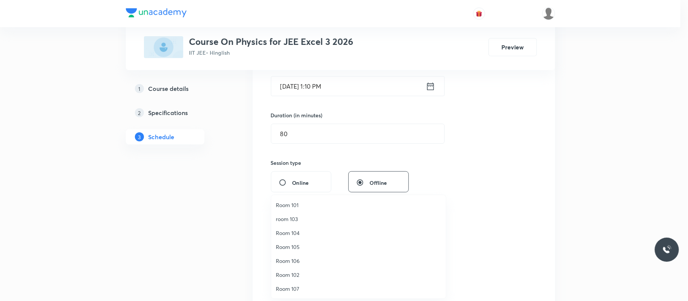
click at [305, 261] on span "Room 106" at bounding box center [358, 261] width 165 height 8
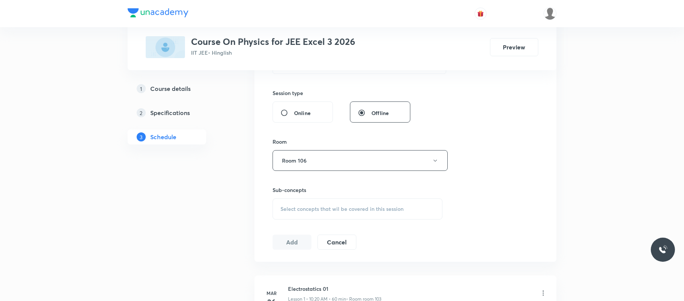
scroll to position [269, 0]
click at [355, 207] on span "Select concepts that wil be covered in this session" at bounding box center [342, 208] width 123 height 6
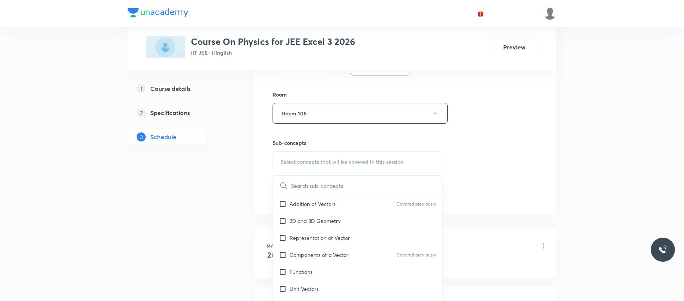
scroll to position [69, 0]
click at [365, 251] on div "Components of a Vector Covered previously" at bounding box center [357, 254] width 169 height 17
checkbox input "true"
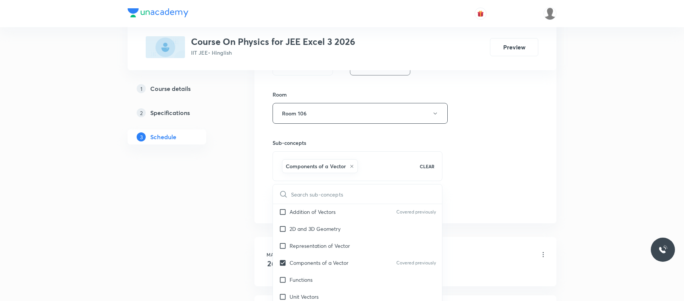
click at [488, 174] on div "Session 91 Live class Session title 25/99 Ray/Geometrical optics 09 ​ Schedule …" at bounding box center [406, 29] width 266 height 363
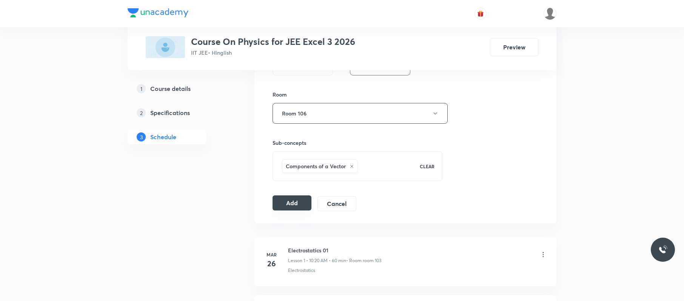
click at [298, 204] on button "Add" at bounding box center [292, 203] width 39 height 15
